Goal: Information Seeking & Learning: Compare options

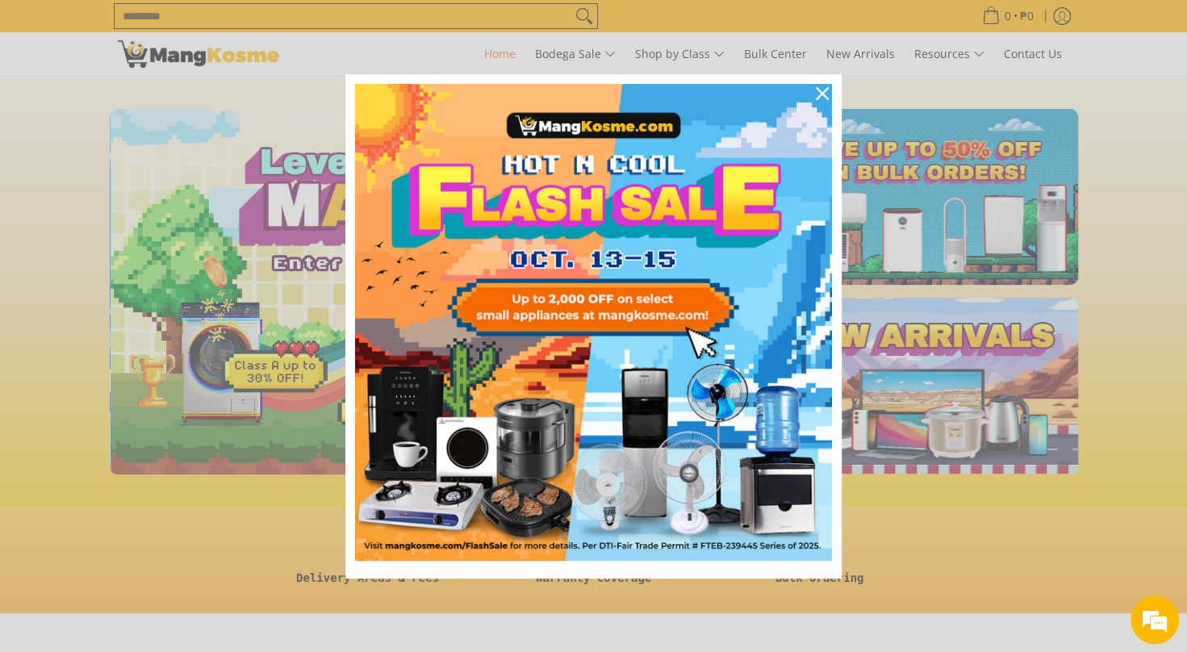
scroll to position [0, 642]
click at [693, 52] on div "Marketing offer form" at bounding box center [593, 326] width 1187 height 652
click at [827, 91] on icon "close icon" at bounding box center [822, 93] width 13 height 13
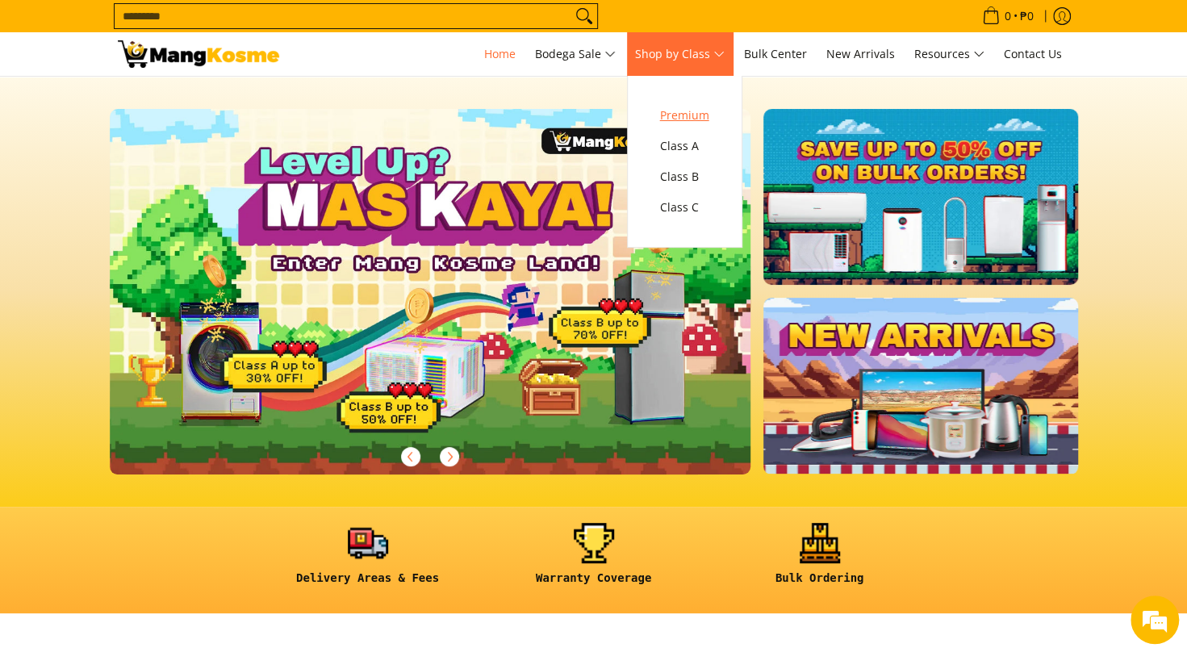
scroll to position [0, 0]
click at [686, 144] on span "Class A" at bounding box center [684, 146] width 49 height 20
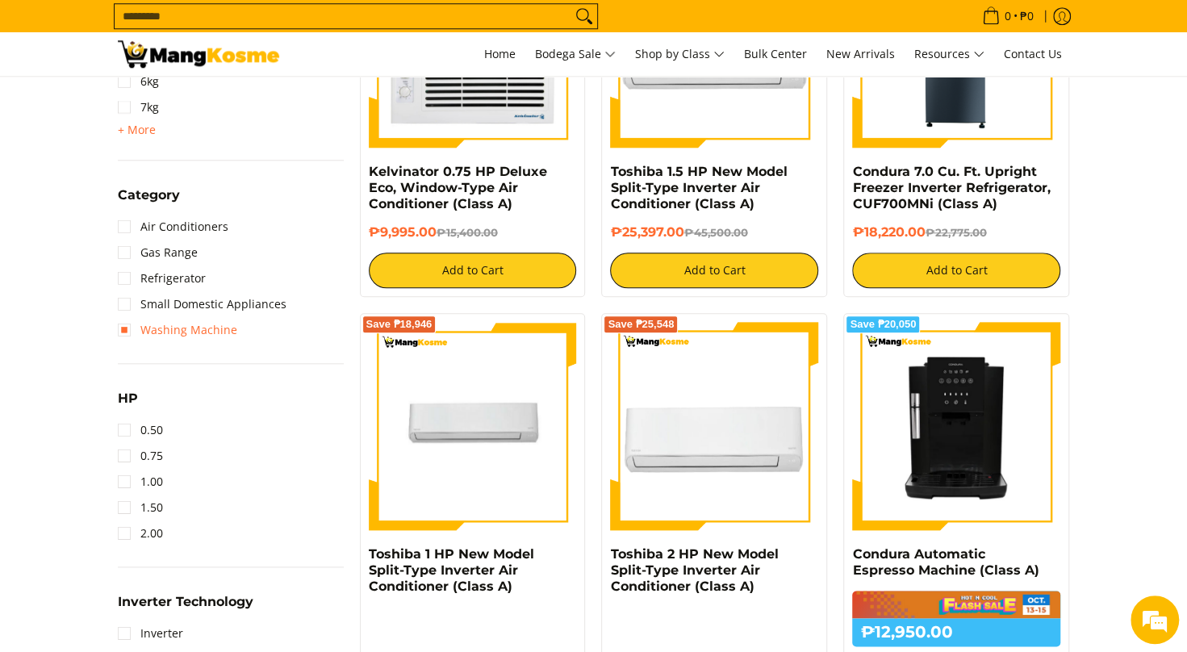
click at [123, 328] on link "Washing Machine" at bounding box center [177, 330] width 119 height 26
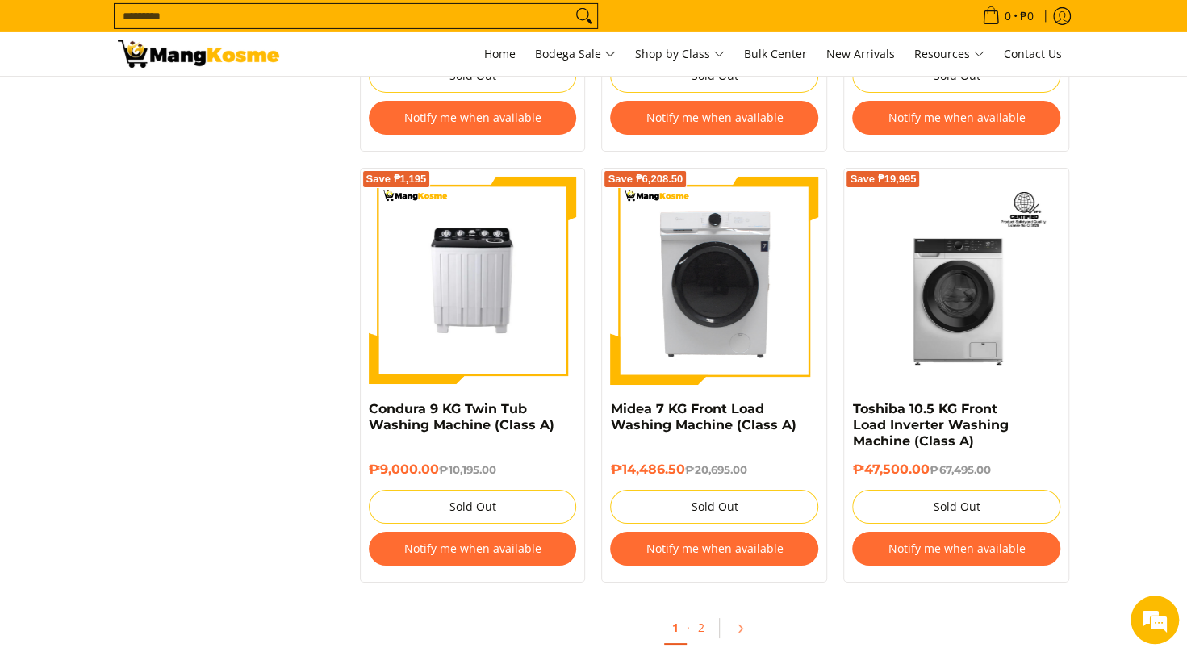
scroll to position [3294, 0]
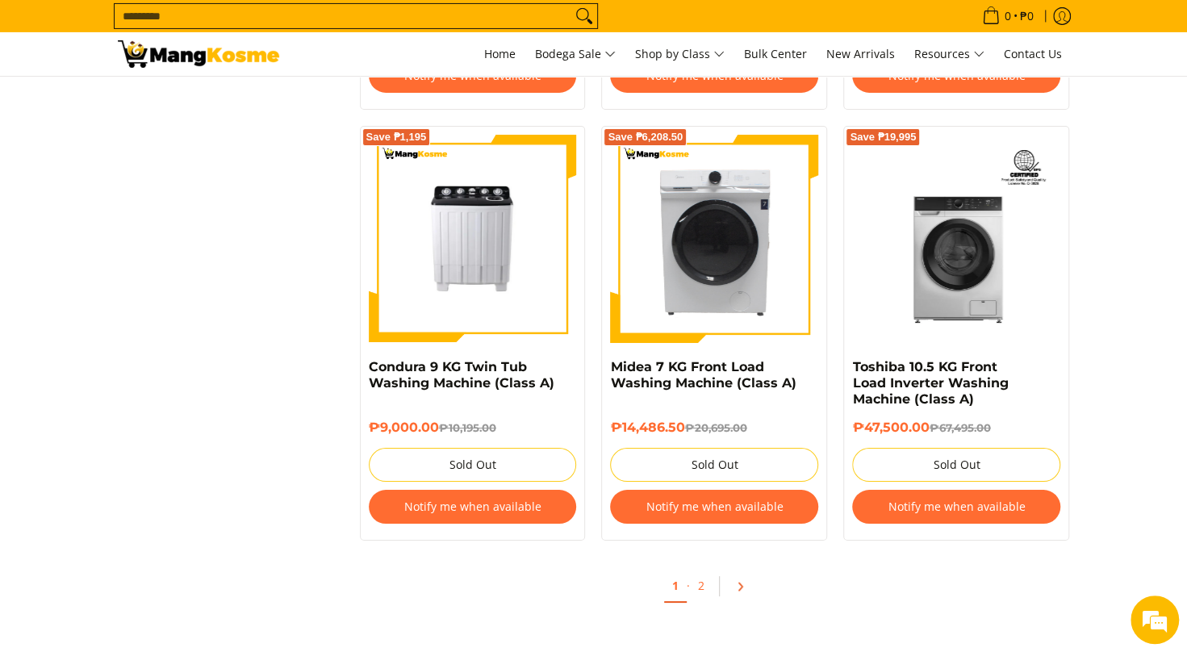
click at [735, 582] on icon "Pagination" at bounding box center [740, 586] width 11 height 11
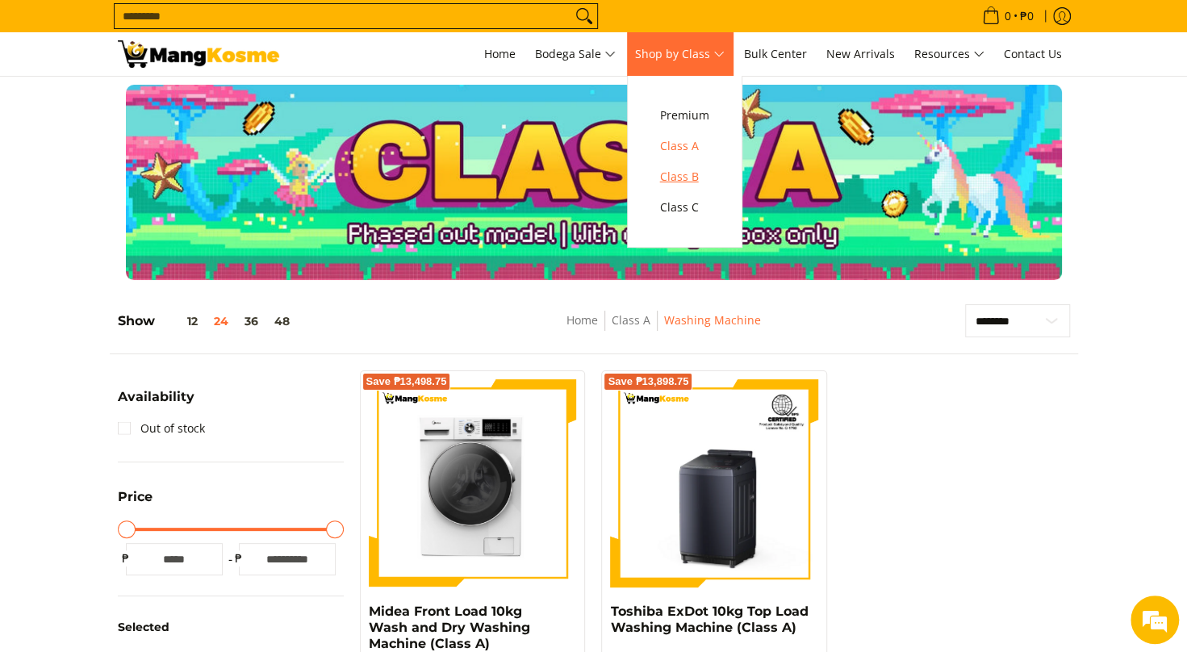
click at [696, 178] on span "Class B" at bounding box center [684, 177] width 49 height 20
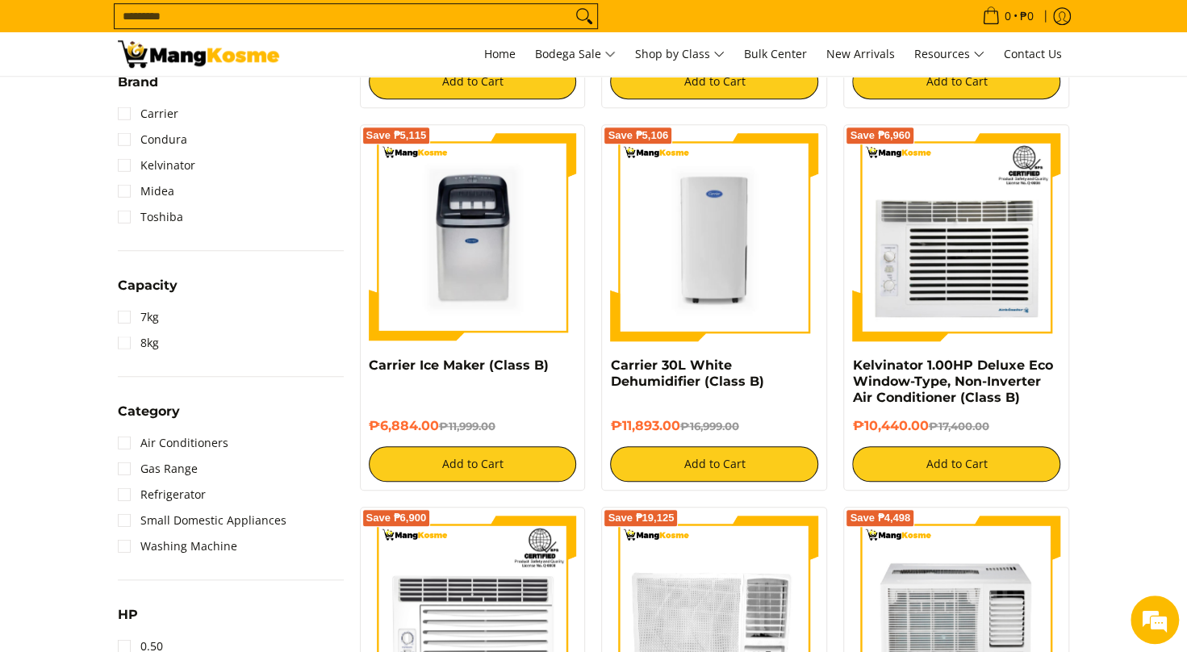
scroll to position [646, 0]
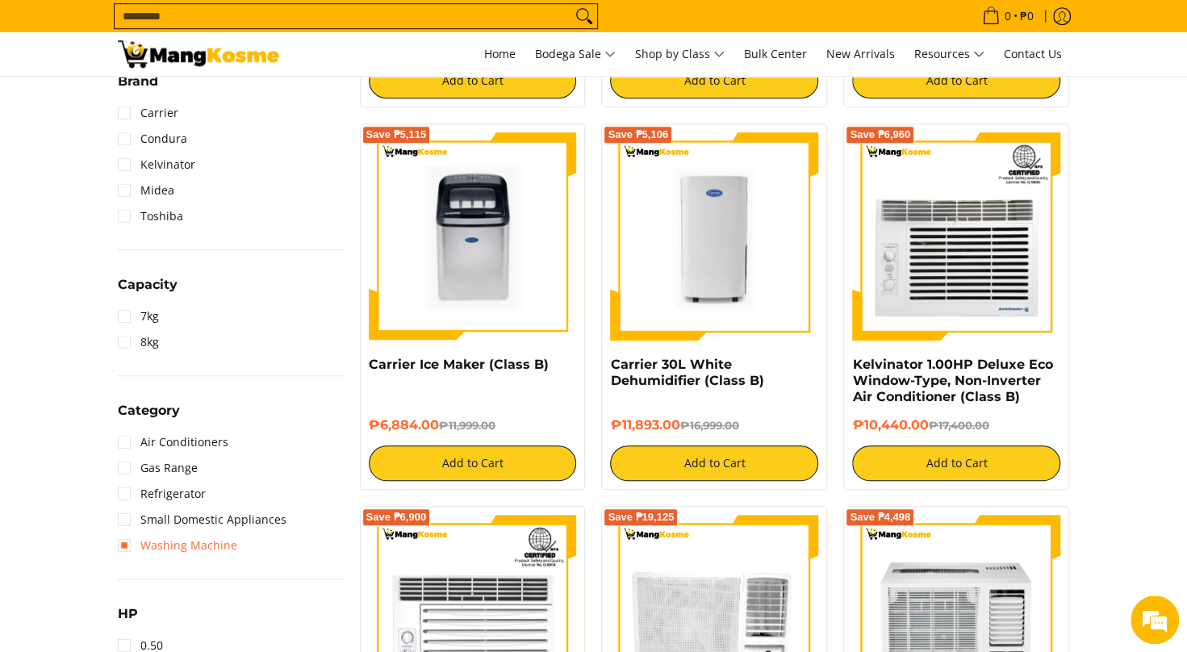
click at [123, 542] on link "Washing Machine" at bounding box center [177, 546] width 119 height 26
